Goal: Task Accomplishment & Management: Use online tool/utility

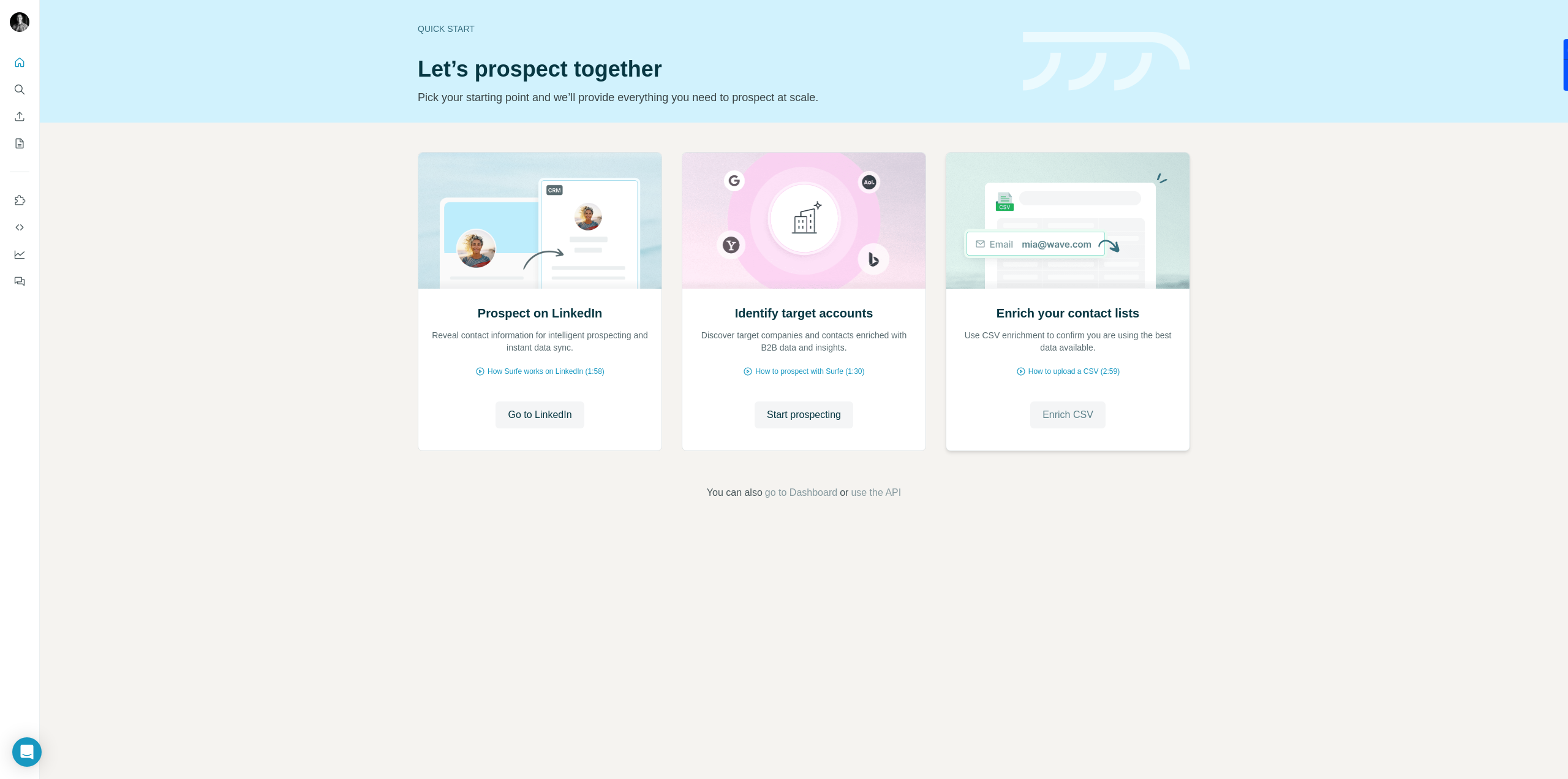
click at [1065, 409] on span "Enrich CSV" at bounding box center [1068, 415] width 51 height 15
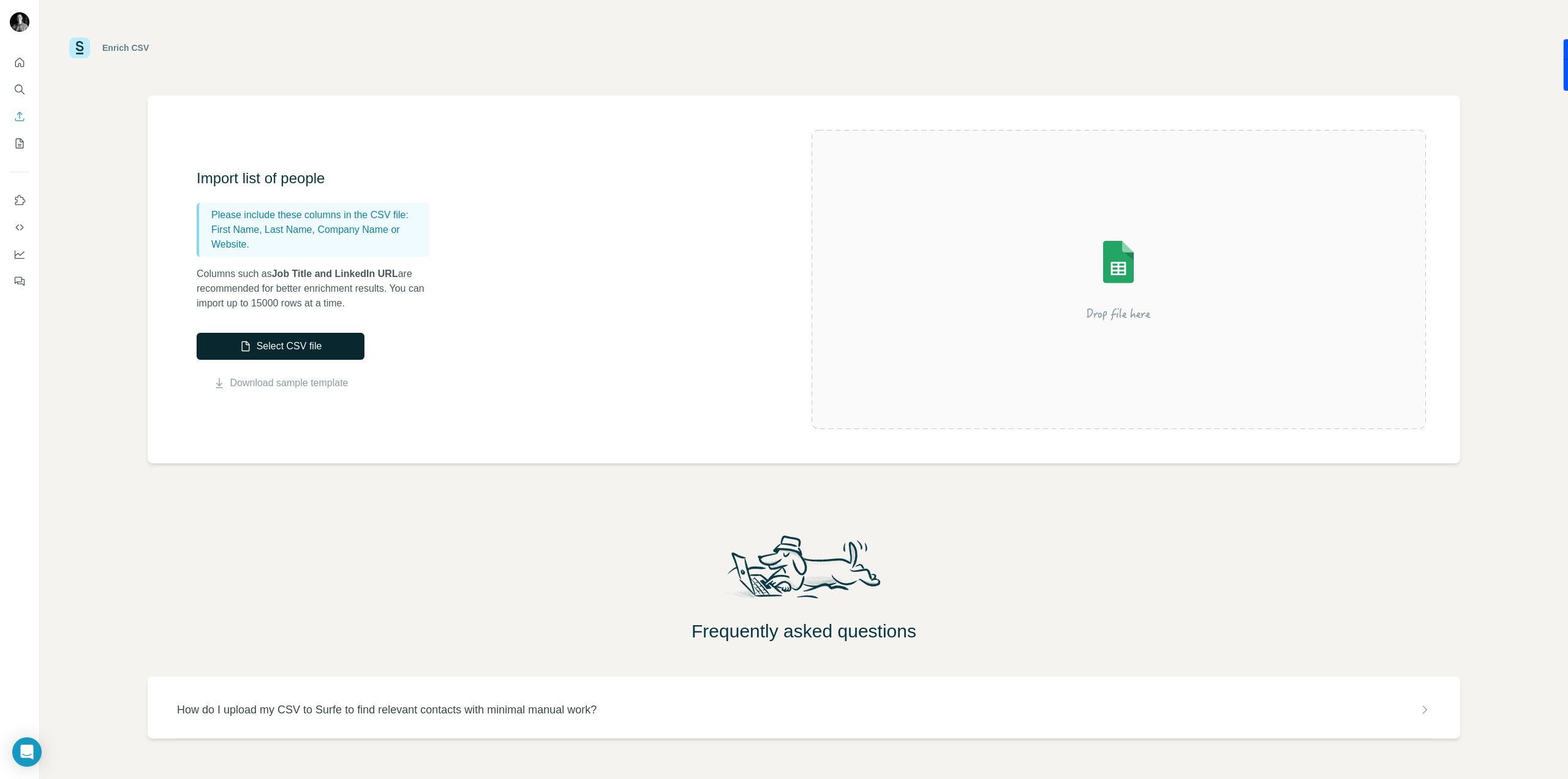
click at [347, 339] on button "Select CSV file" at bounding box center [280, 346] width 168 height 27
click at [21, 147] on icon "My lists" at bounding box center [20, 143] width 12 height 12
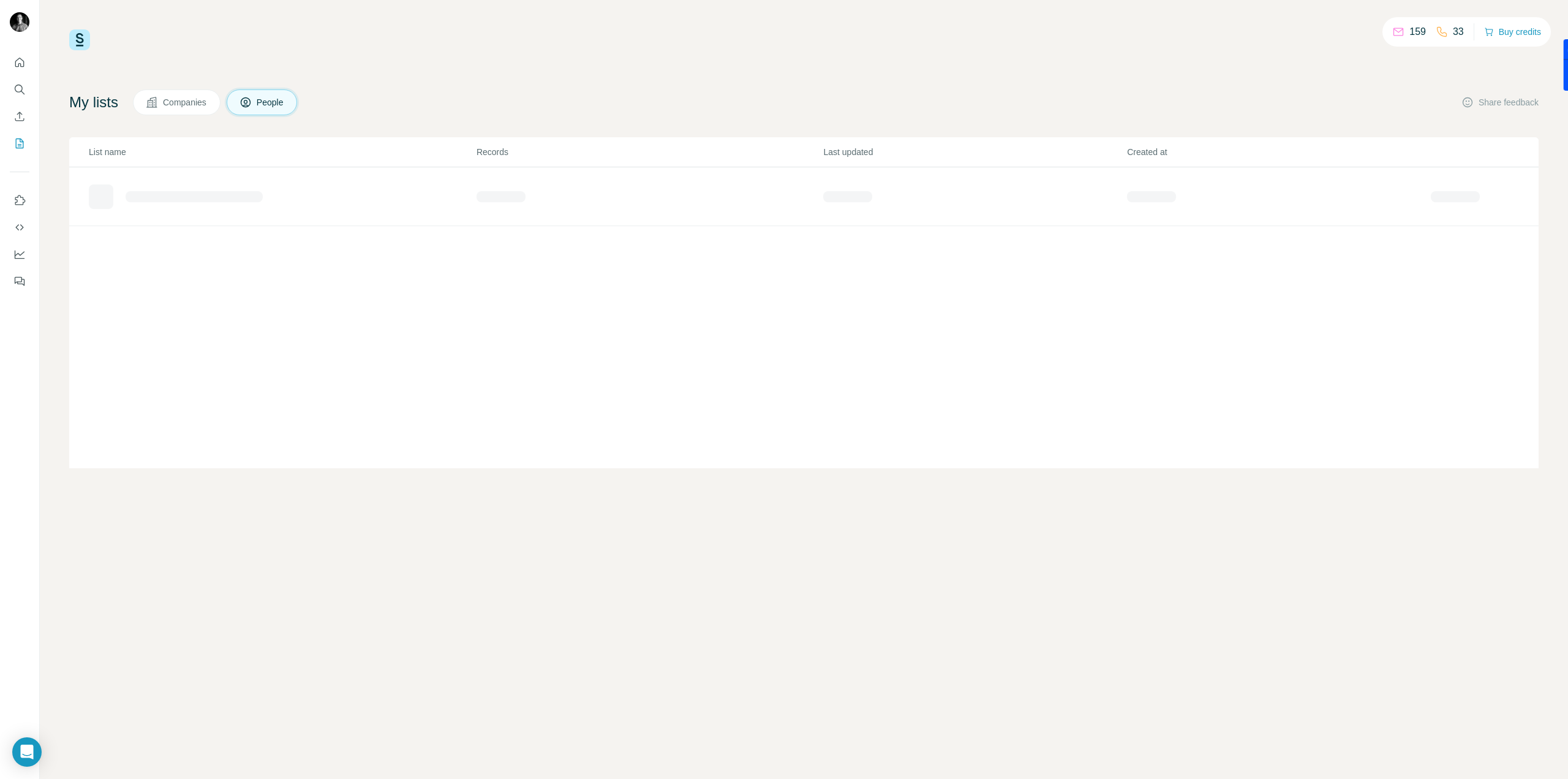
click at [192, 104] on span "Companies" at bounding box center [185, 102] width 45 height 12
click at [21, 65] on icon "Quick start" at bounding box center [20, 62] width 12 height 12
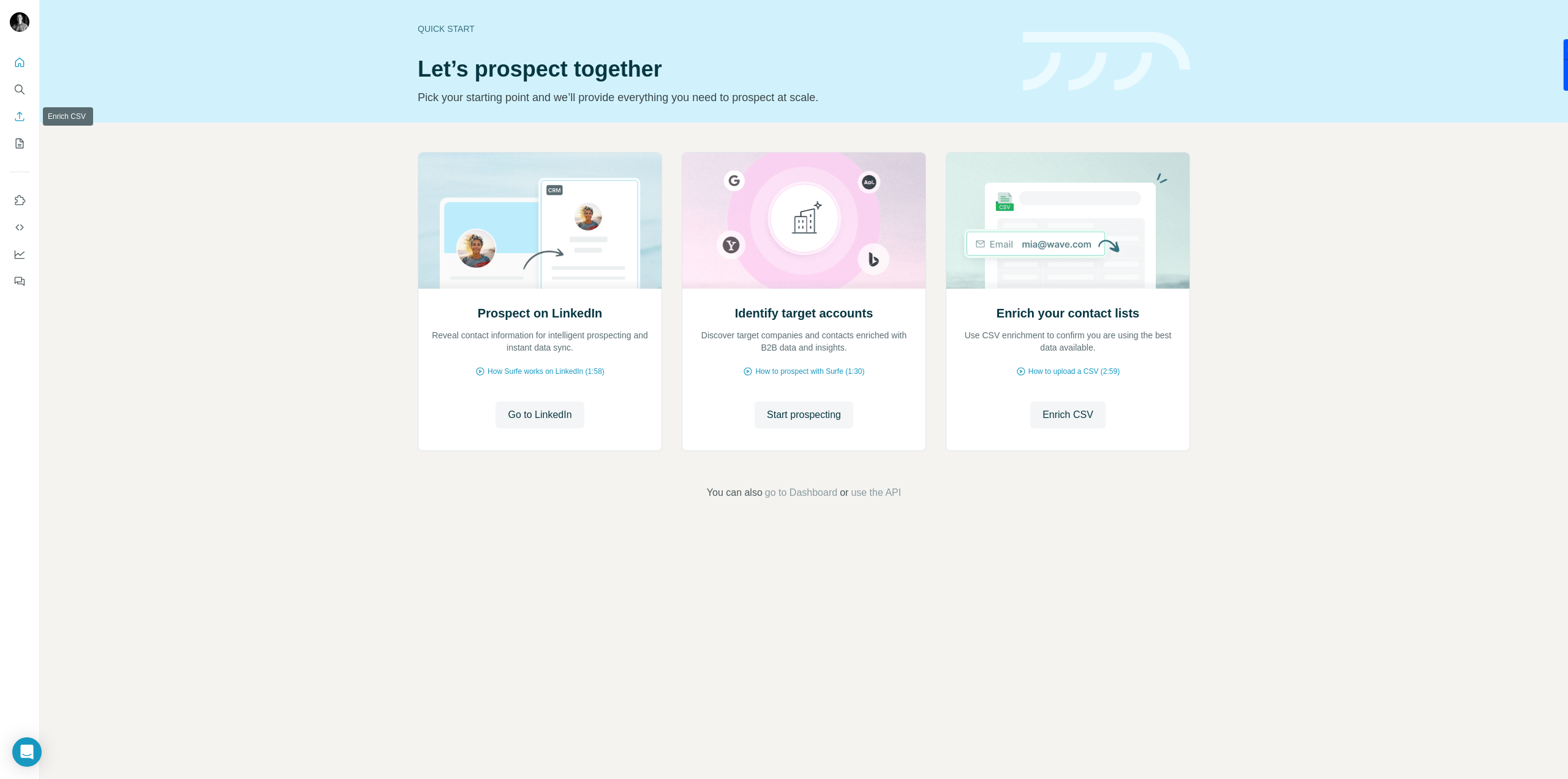
click at [20, 116] on icon "Enrich CSV" at bounding box center [20, 116] width 9 height 9
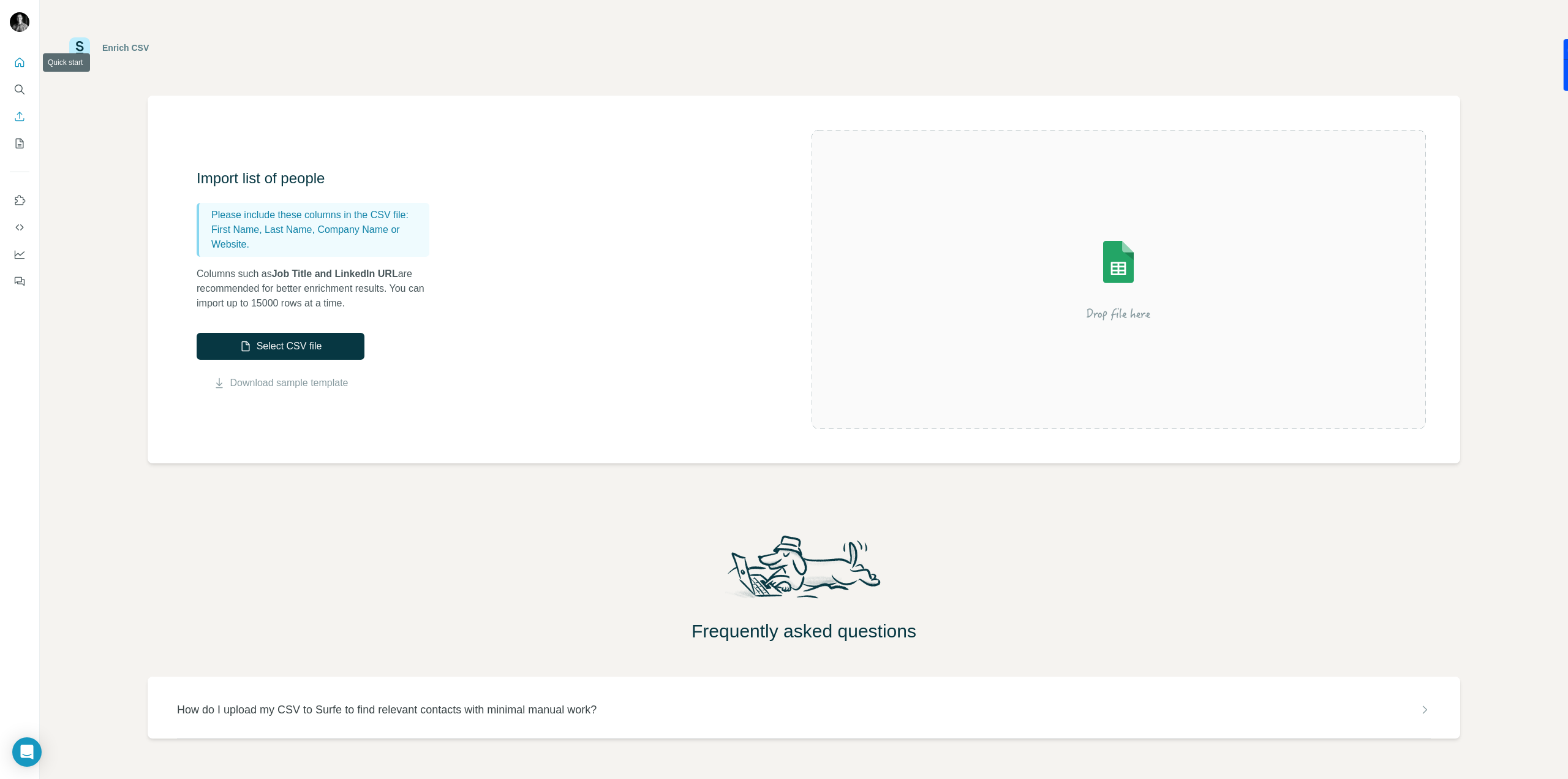
click at [16, 61] on icon "Quick start" at bounding box center [20, 62] width 12 height 12
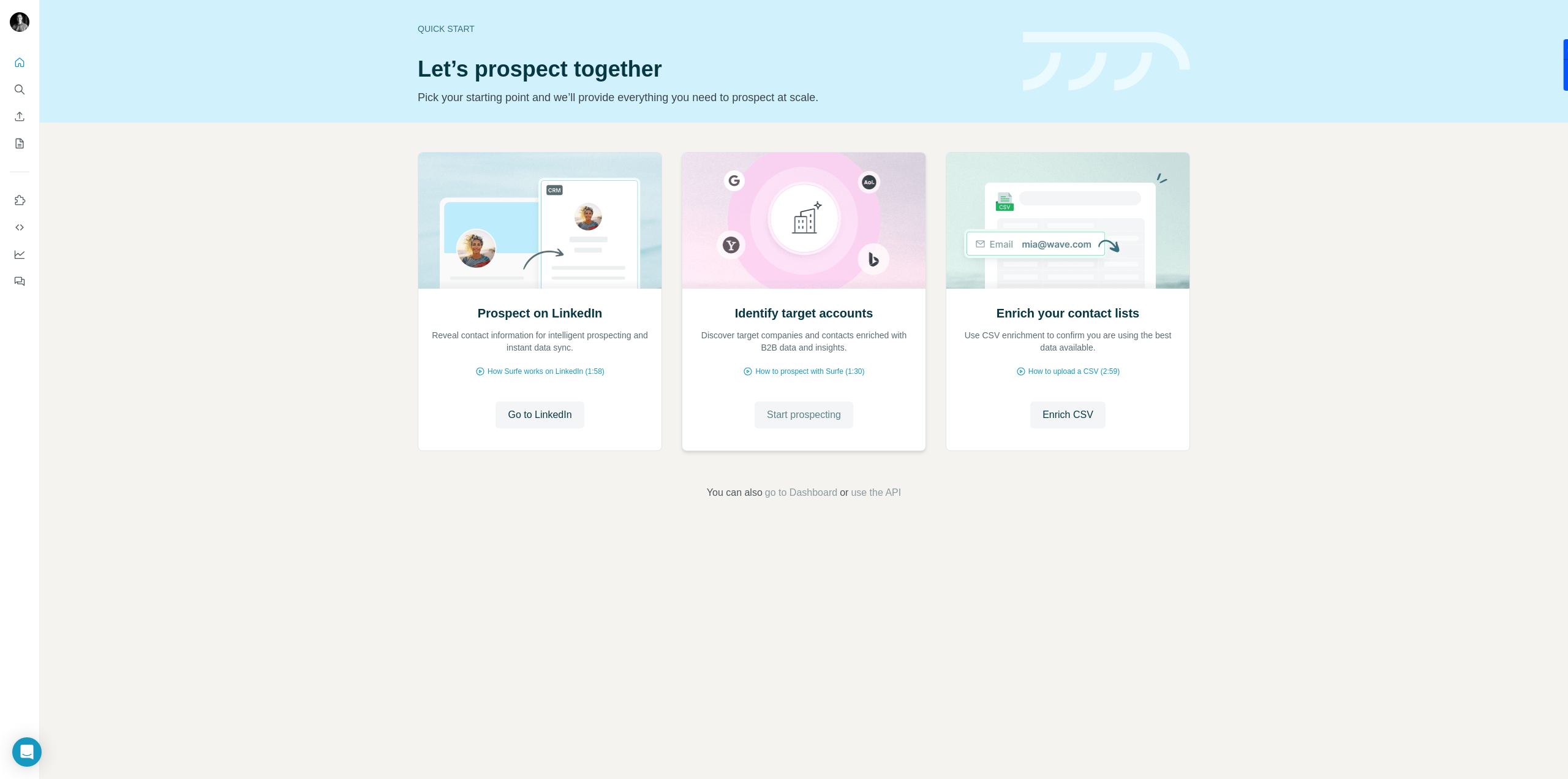
click at [809, 414] on span "Start prospecting" at bounding box center [804, 415] width 74 height 15
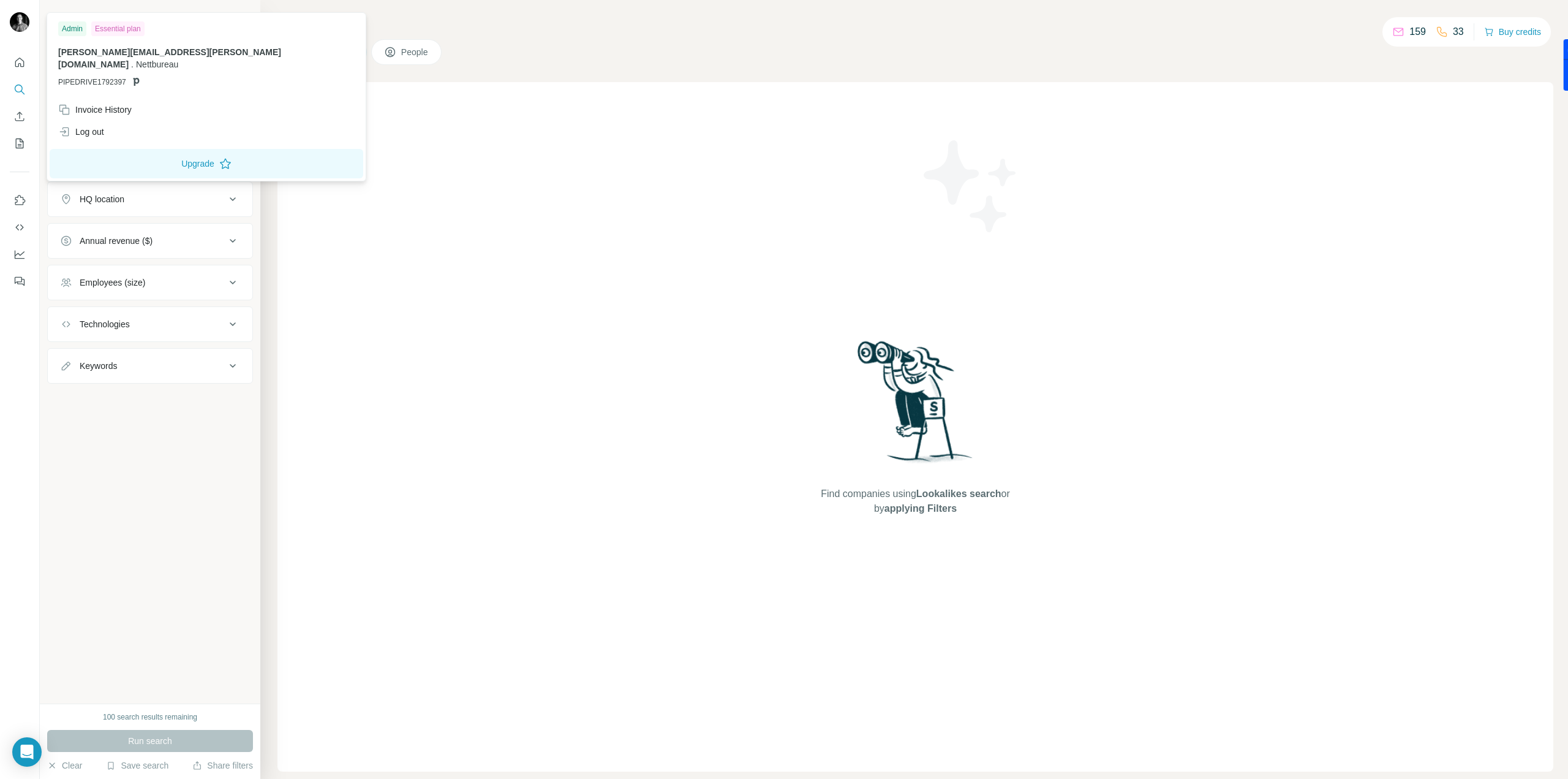
click at [18, 27] on img at bounding box center [20, 22] width 20 height 20
click at [21, 52] on button "Quick start" at bounding box center [20, 62] width 20 height 22
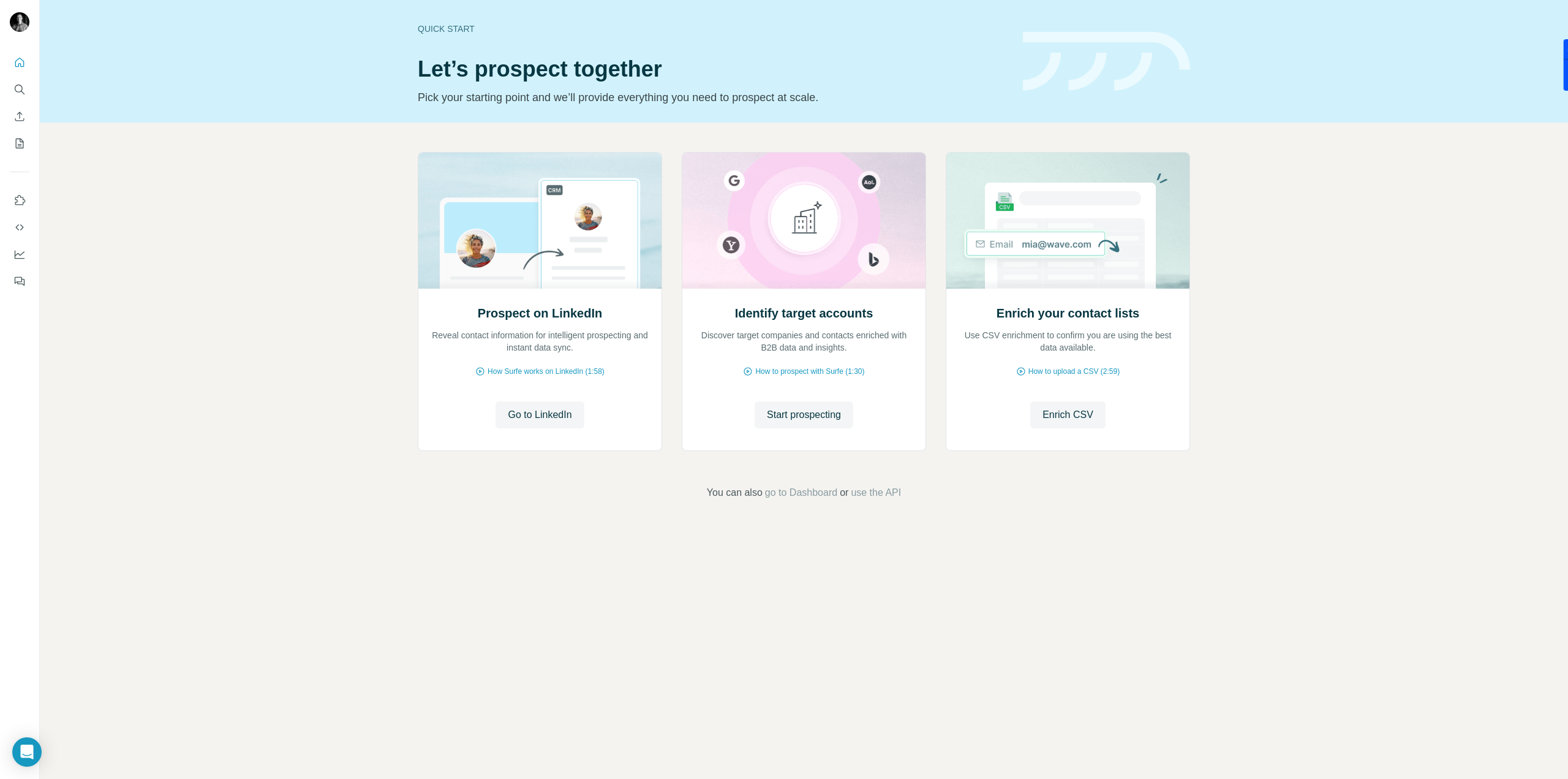
click at [275, 329] on div "Prospect on LinkedIn Reveal contact information for intelligent prospecting and…" at bounding box center [804, 326] width 1528 height 407
click at [21, 120] on icon "Enrich CSV" at bounding box center [20, 116] width 12 height 12
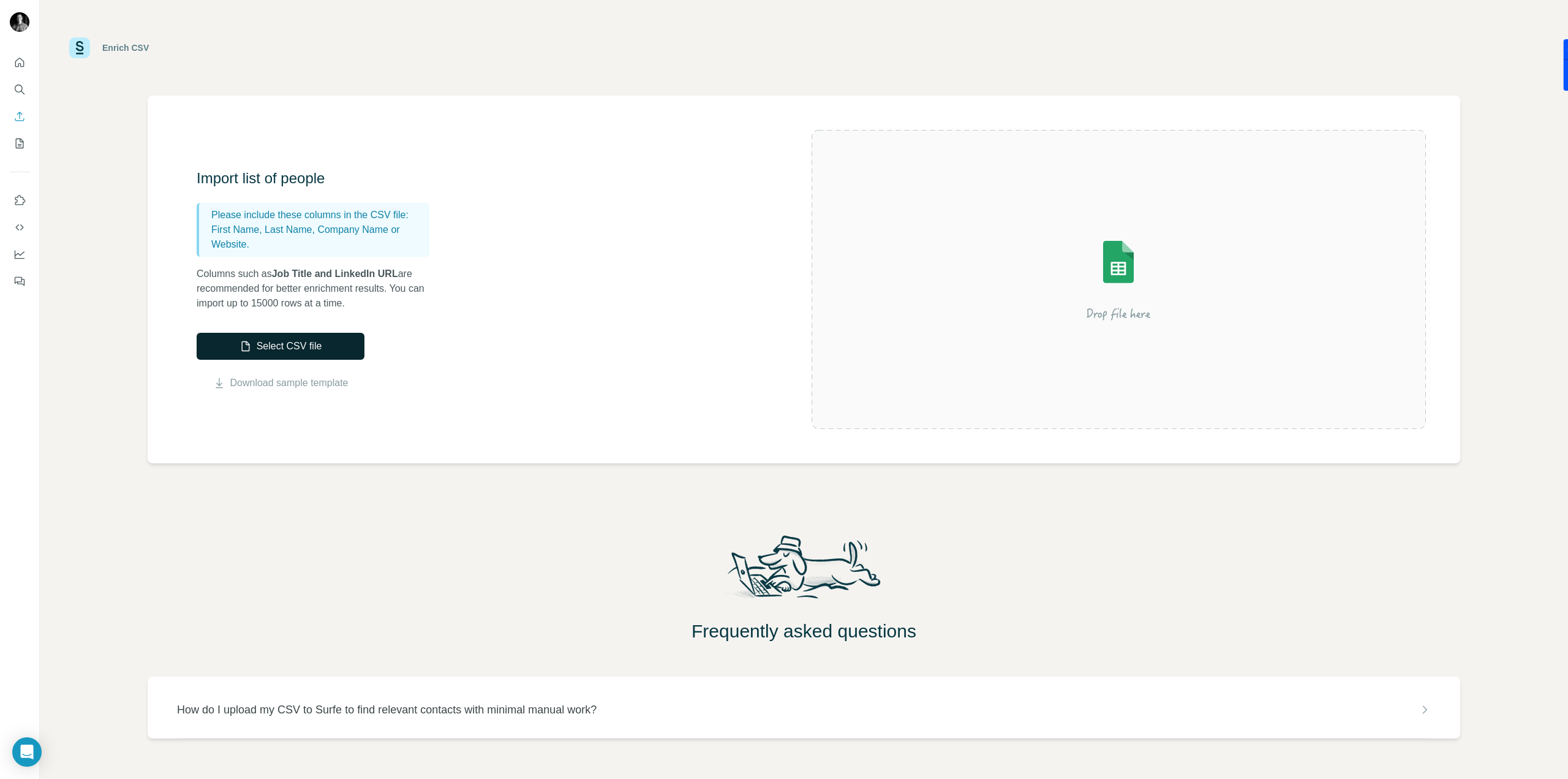
click at [280, 343] on button "Select CSV file" at bounding box center [280, 346] width 168 height 27
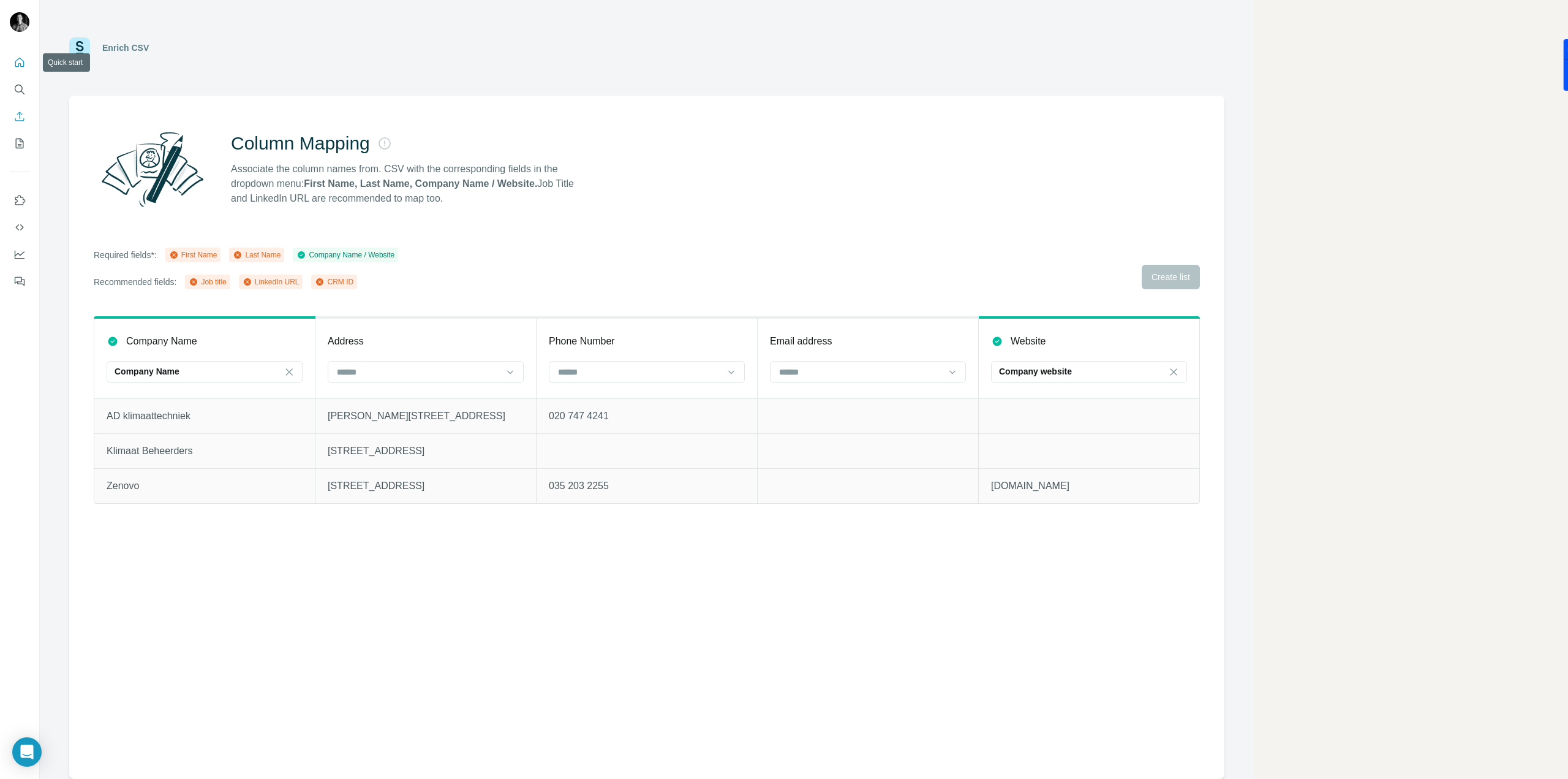
click at [11, 52] on button "Quick start" at bounding box center [20, 62] width 20 height 22
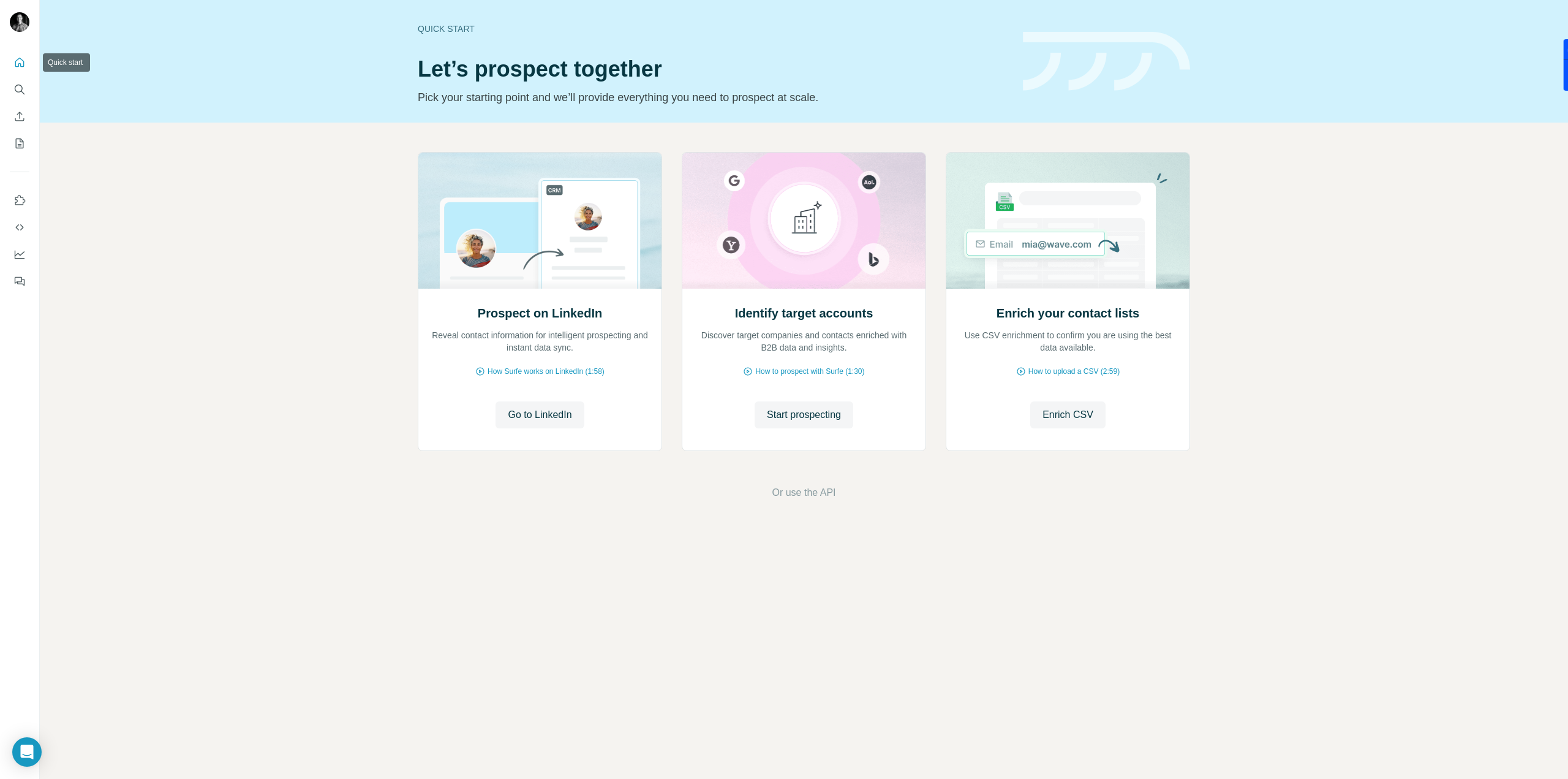
click at [20, 61] on icon "Quick start" at bounding box center [20, 62] width 12 height 12
click at [822, 419] on span "Start prospecting" at bounding box center [804, 415] width 74 height 15
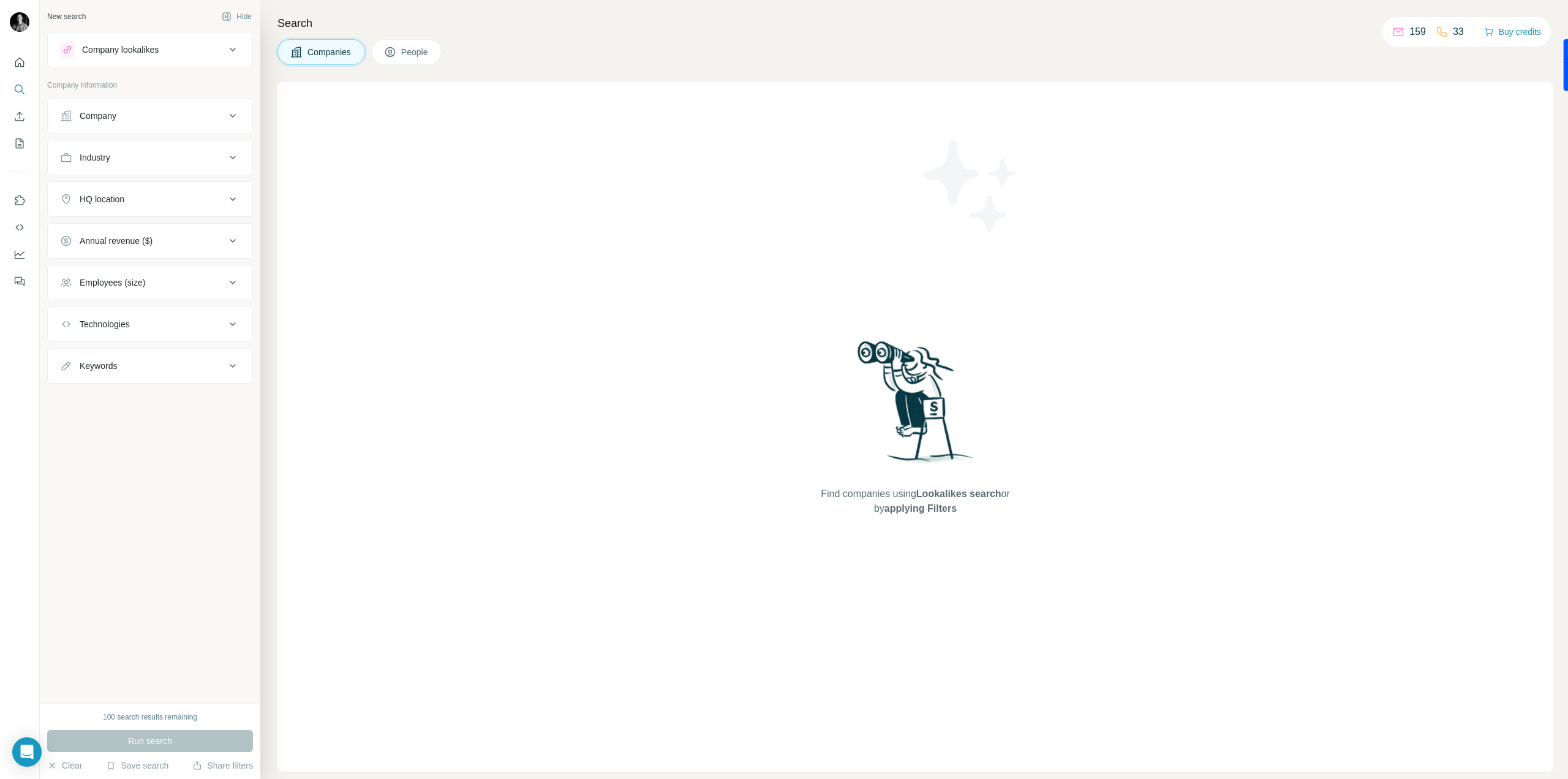
click at [82, 124] on button "Company" at bounding box center [150, 115] width 205 height 29
click at [144, 264] on button "Upload a list of companies" at bounding box center [150, 259] width 180 height 22
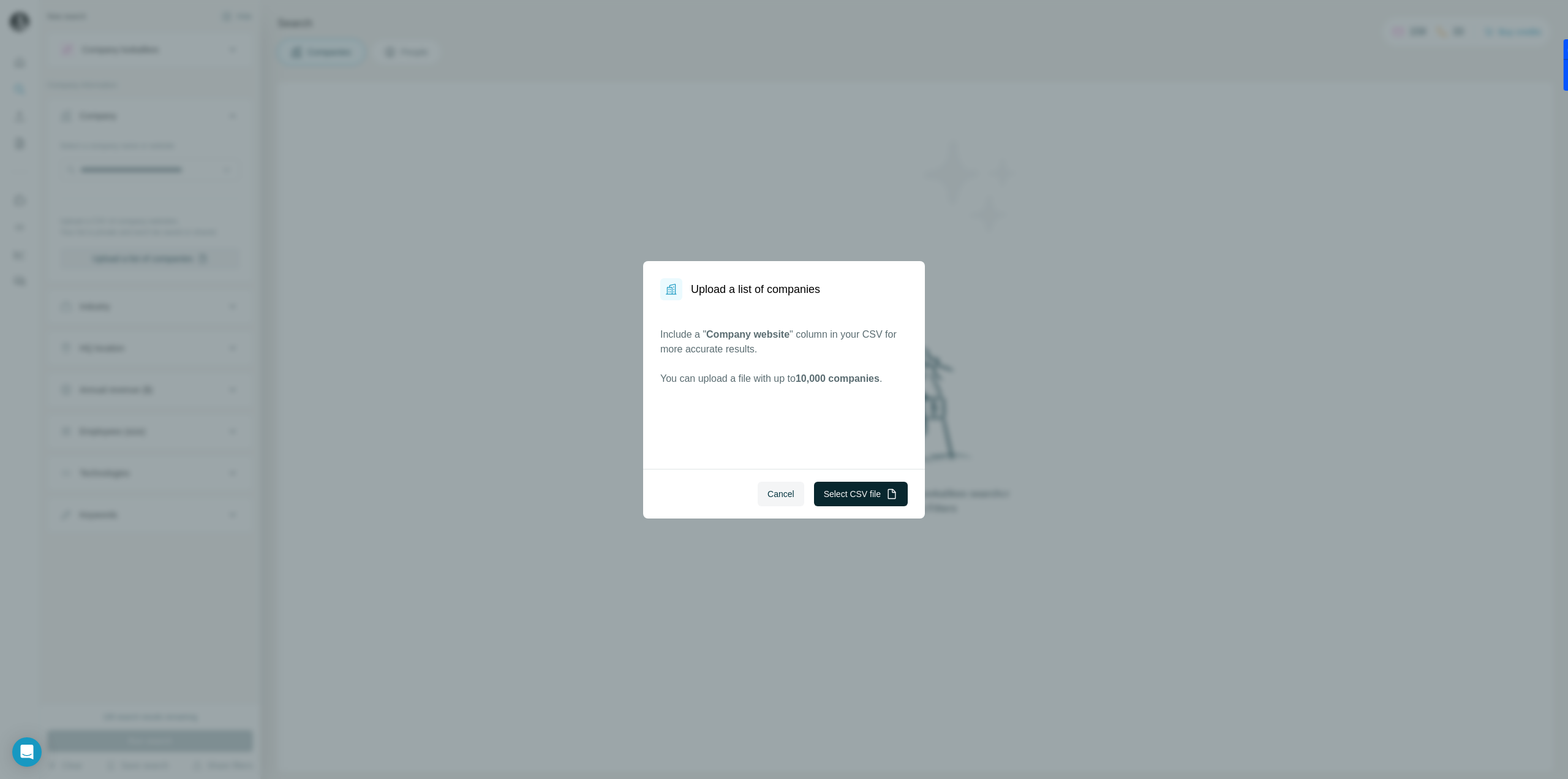
click at [841, 492] on button "Select CSV file" at bounding box center [861, 494] width 94 height 25
click at [768, 494] on span "Cancel" at bounding box center [781, 494] width 27 height 12
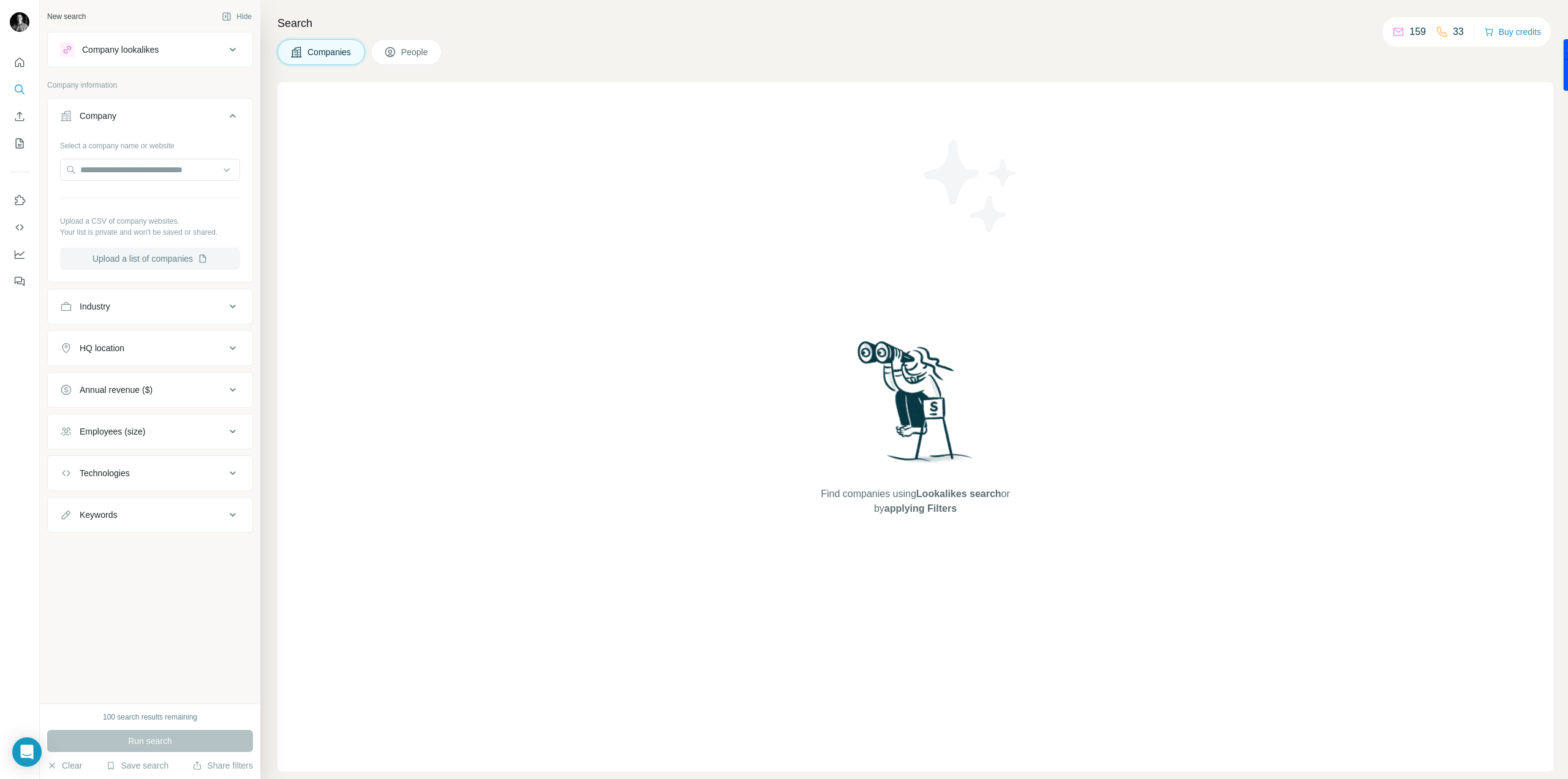
click at [140, 253] on button "Upload a list of companies" at bounding box center [150, 259] width 180 height 22
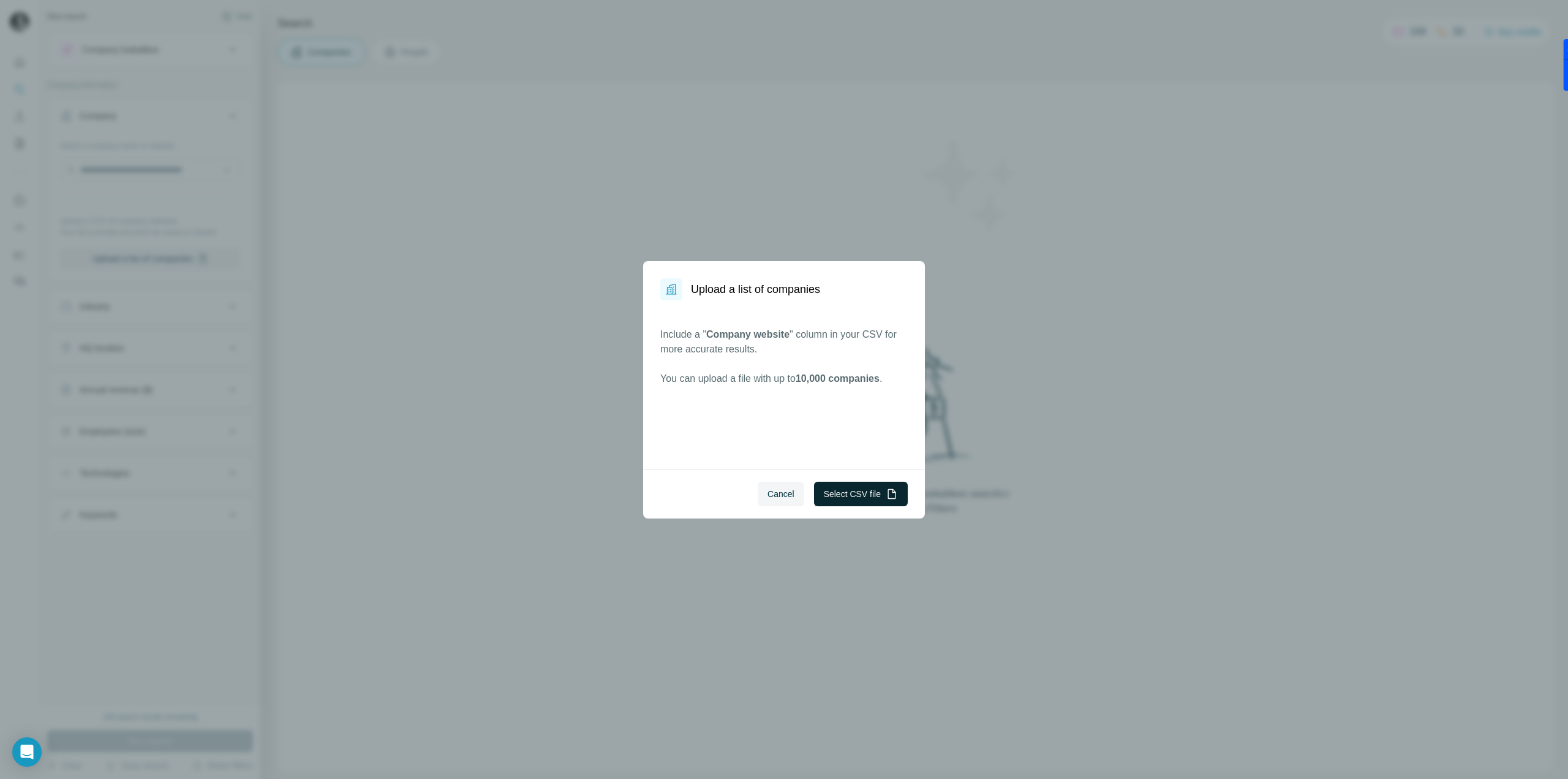
click at [846, 482] on button "Select CSV file" at bounding box center [861, 494] width 94 height 25
click at [869, 501] on button "Select CSV file" at bounding box center [861, 494] width 94 height 25
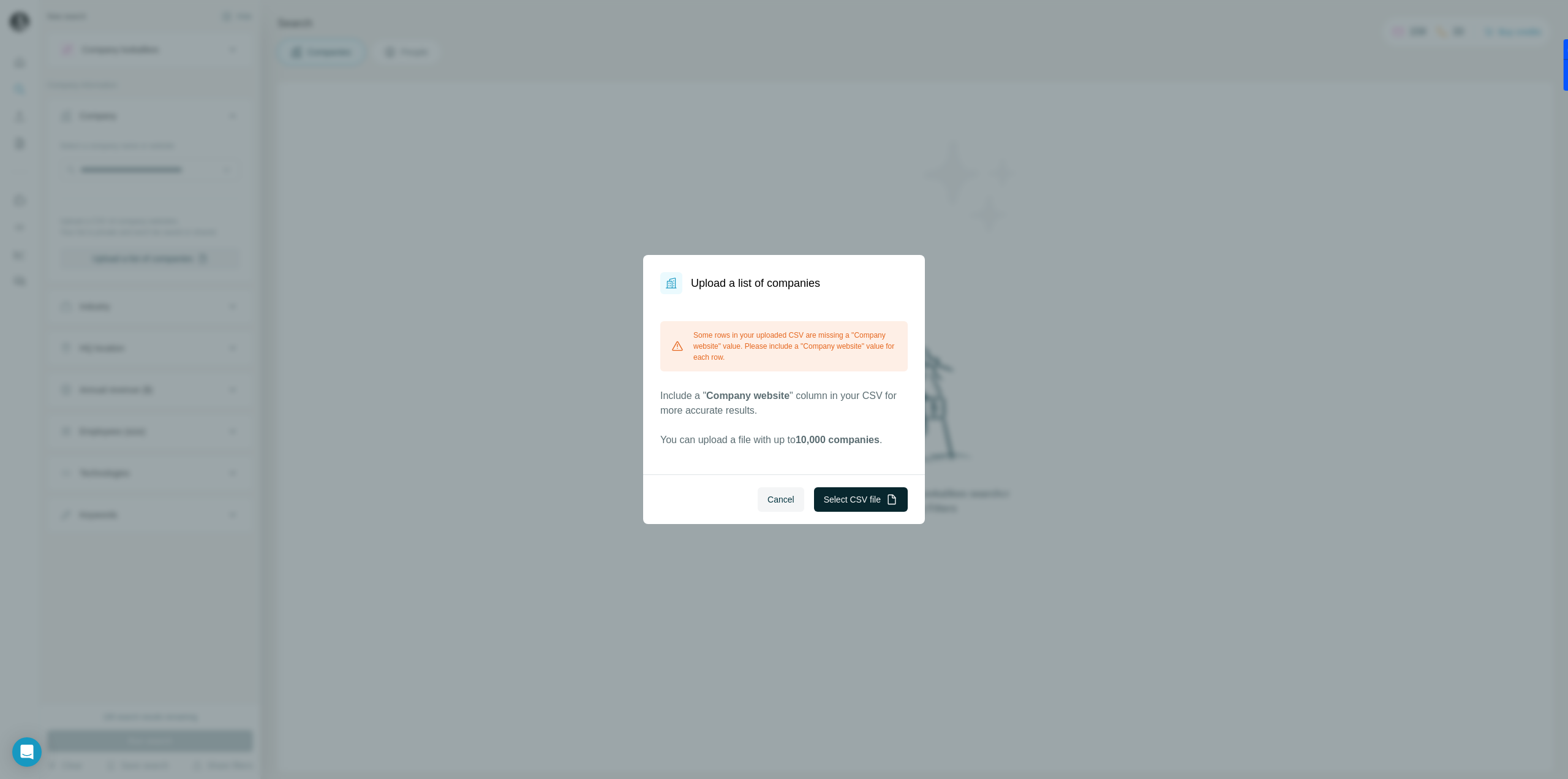
click at [852, 499] on button "Select CSV file" at bounding box center [861, 499] width 94 height 25
click at [793, 494] on button "Cancel" at bounding box center [781, 499] width 47 height 25
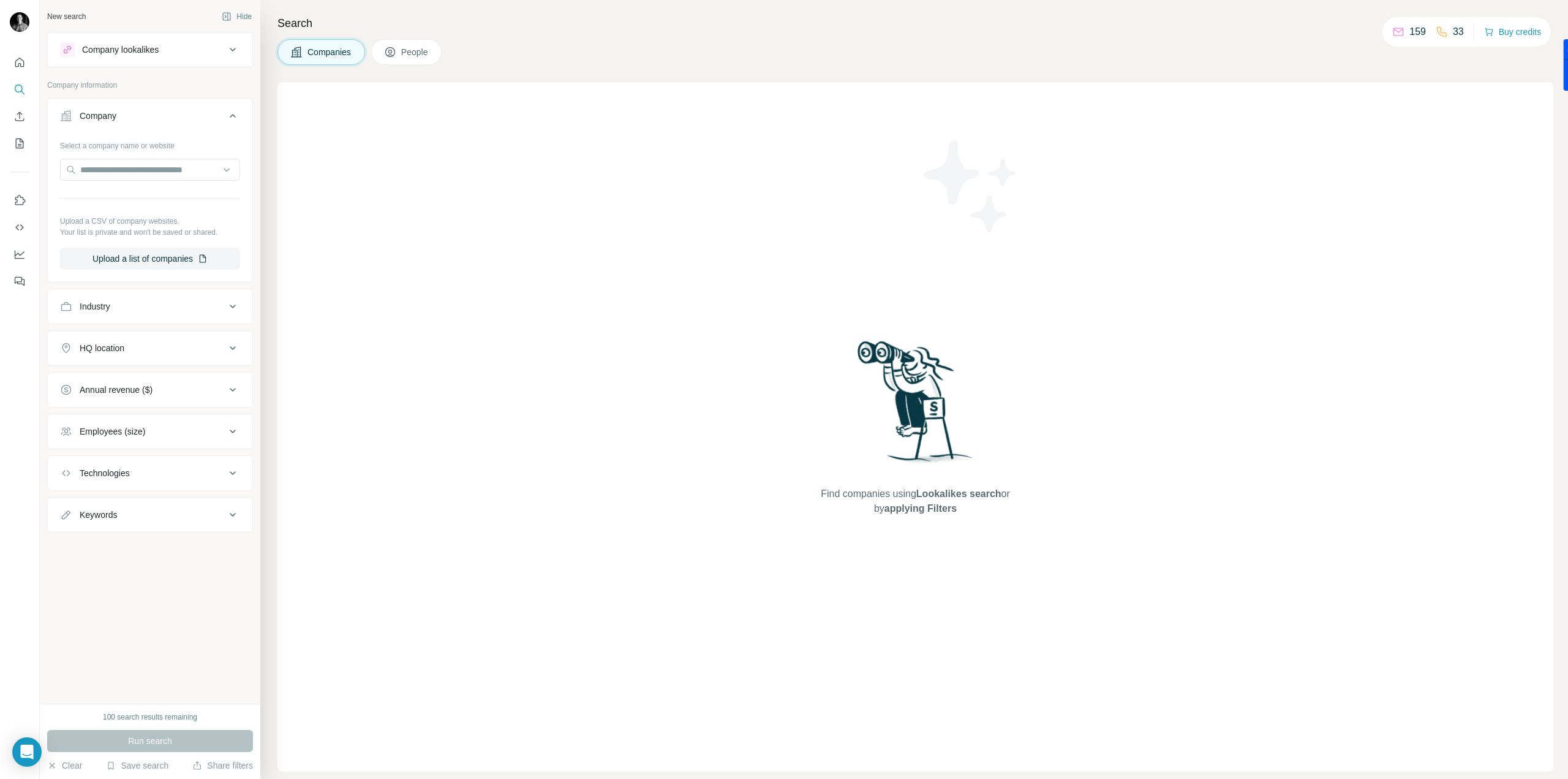
click at [143, 319] on button "Industry" at bounding box center [150, 306] width 205 height 29
click at [159, 52] on div "Company lookalikes" at bounding box center [120, 49] width 77 height 12
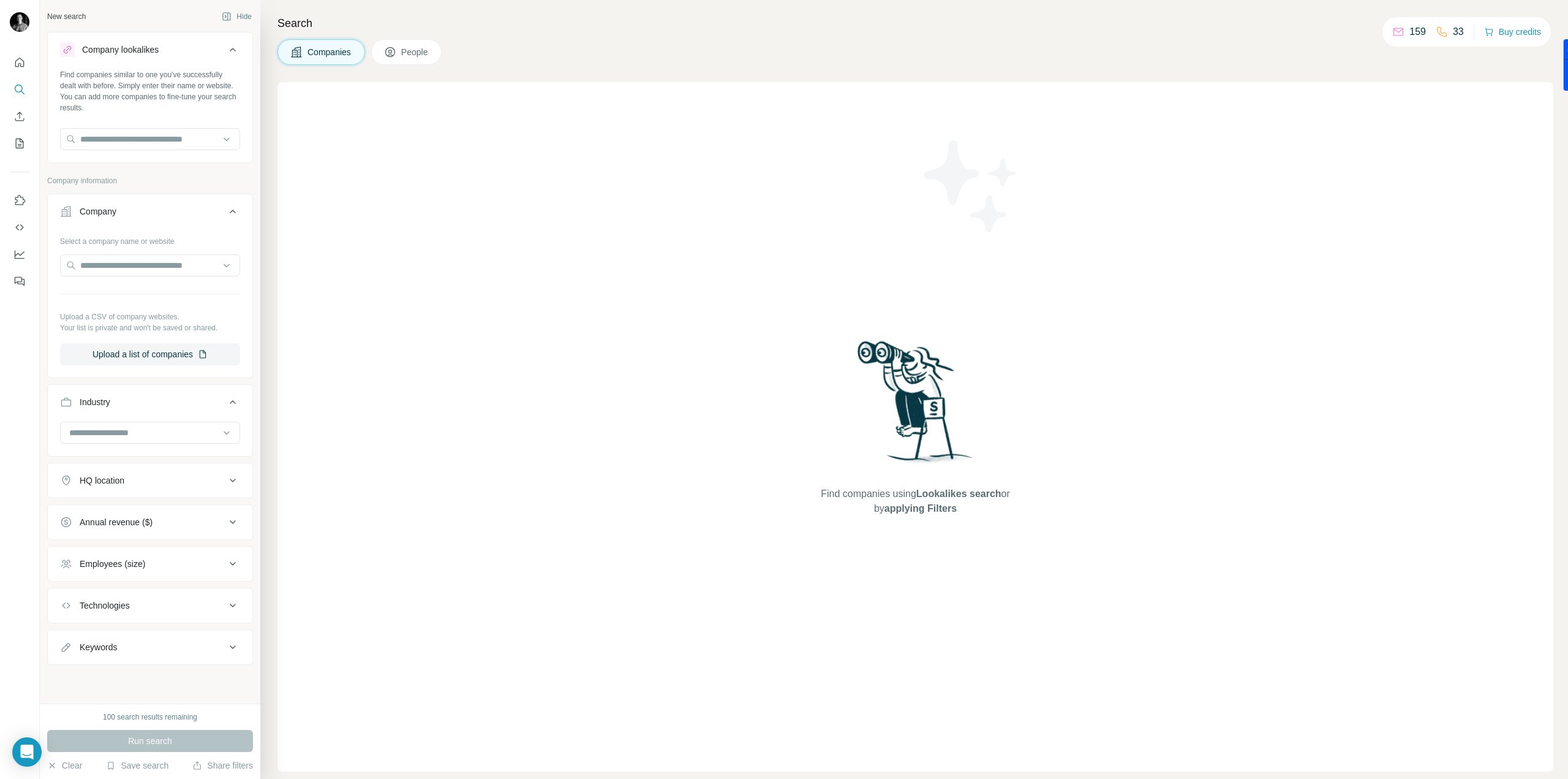
click at [159, 53] on div "Company lookalikes" at bounding box center [120, 49] width 77 height 12
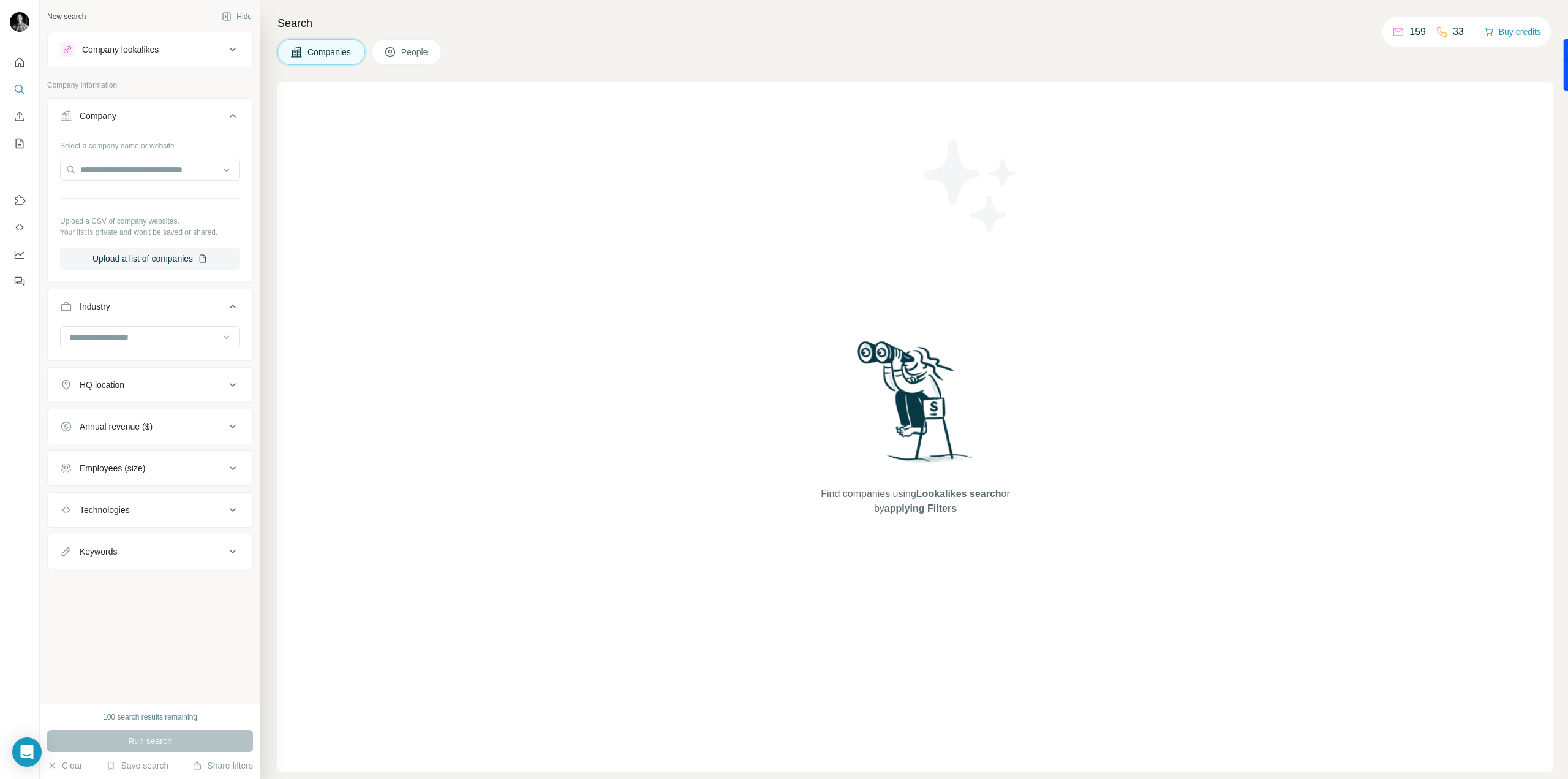
click at [163, 53] on div "Company lookalikes" at bounding box center [142, 49] width 165 height 15
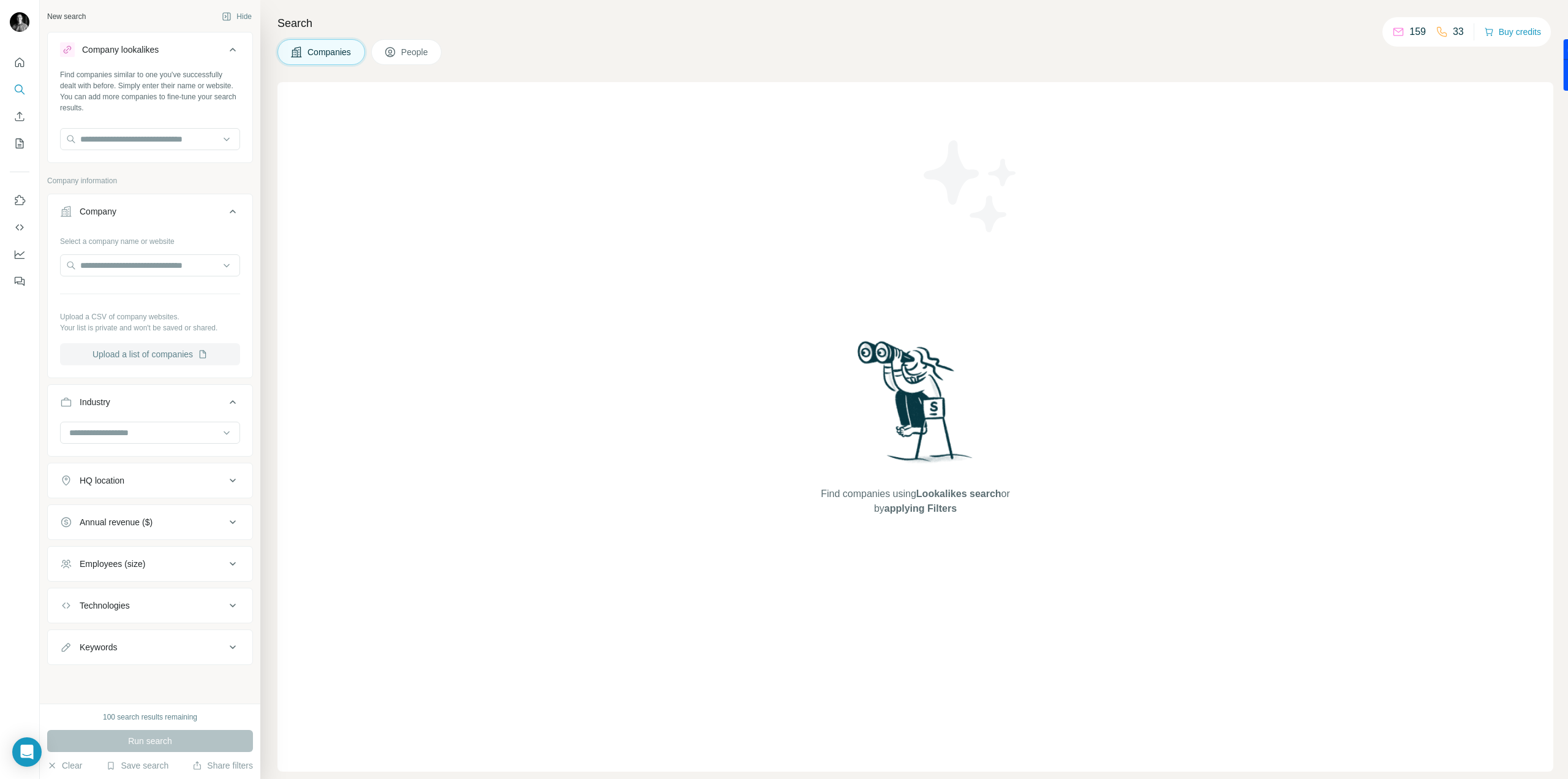
click at [172, 356] on button "Upload a list of companies" at bounding box center [150, 354] width 180 height 22
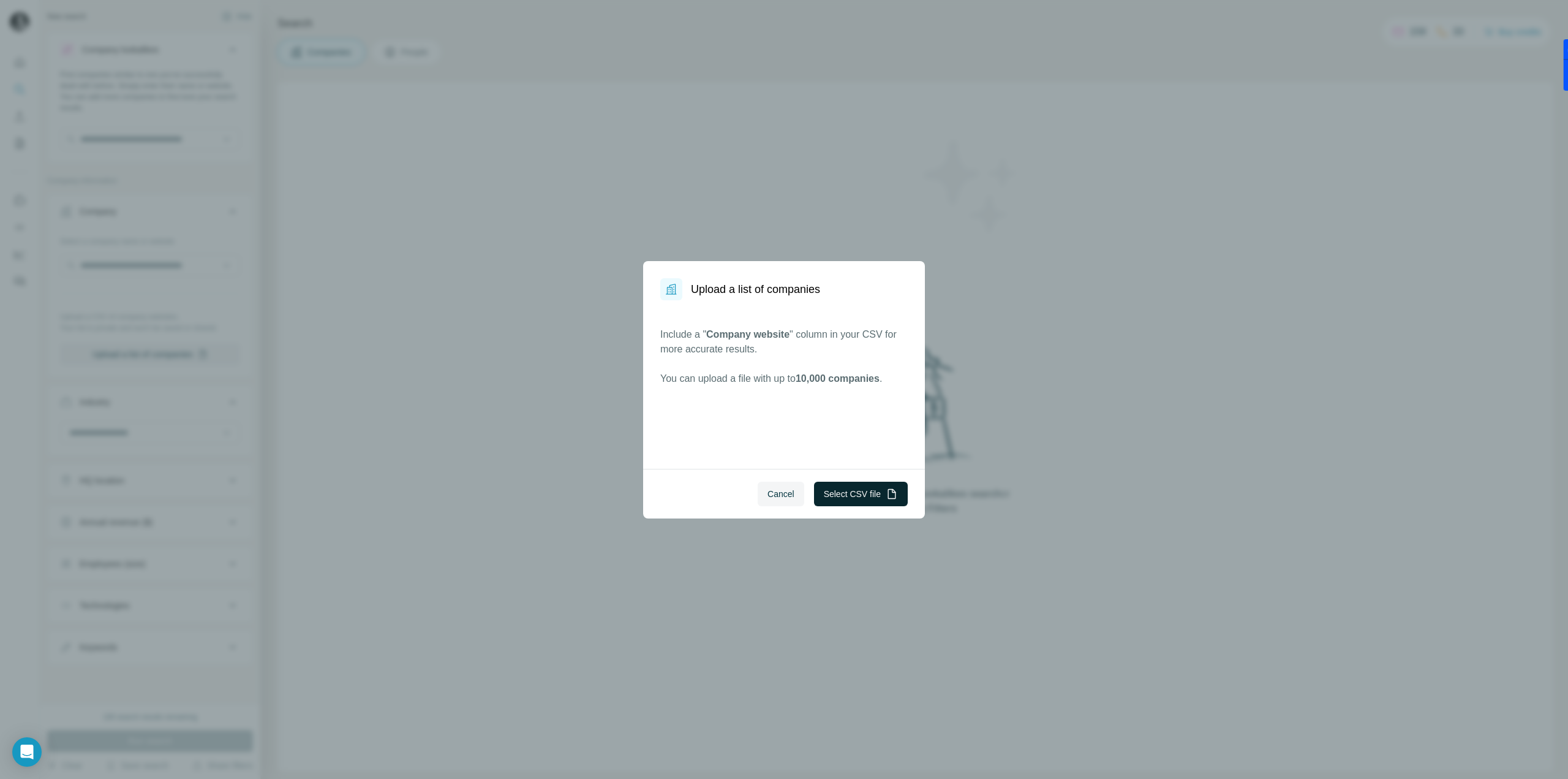
click at [827, 497] on button "Select CSV file" at bounding box center [861, 494] width 94 height 25
click at [782, 490] on span "Cancel" at bounding box center [781, 494] width 27 height 12
